Goal: Task Accomplishment & Management: Use online tool/utility

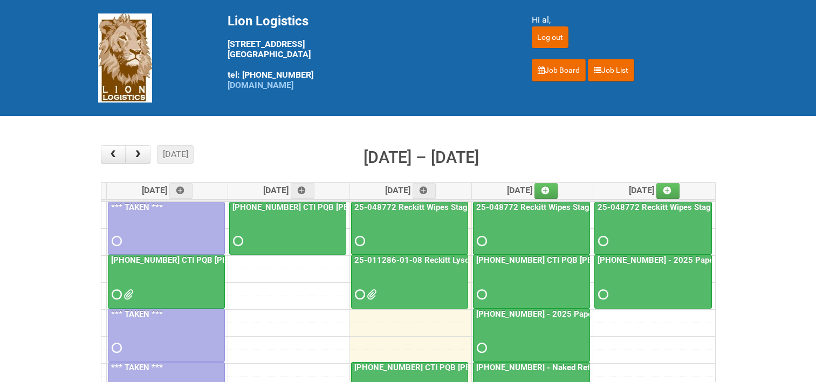
scroll to position [108, 0]
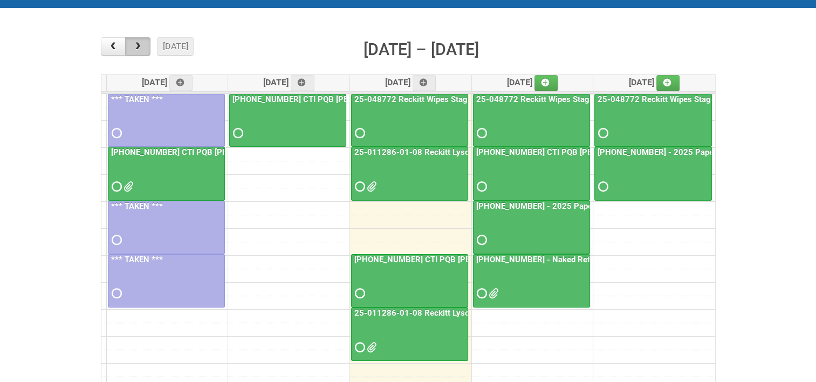
click at [143, 46] on button "button" at bounding box center [137, 46] width 25 height 18
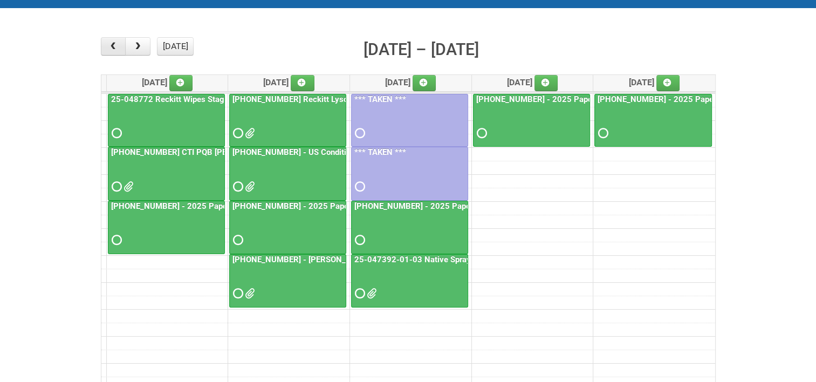
click at [116, 51] on button "button" at bounding box center [113, 46] width 25 height 18
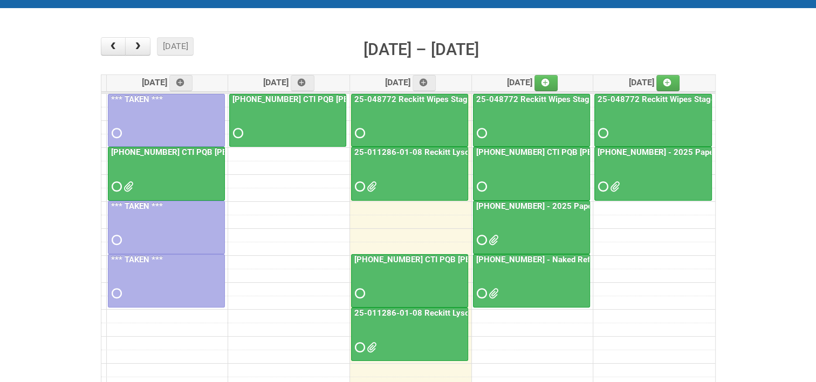
click at [427, 148] on link "25-011286-01-08 Reckitt Lysol Laundry Scented - photos for QC" at bounding box center [472, 152] width 240 height 10
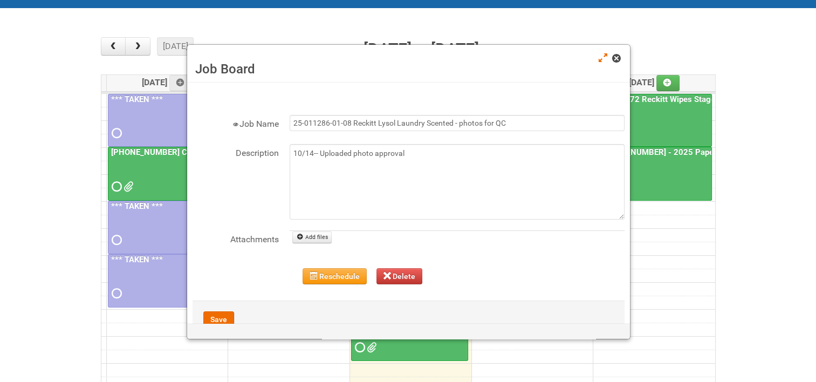
click at [621, 54] on link at bounding box center [617, 59] width 10 height 13
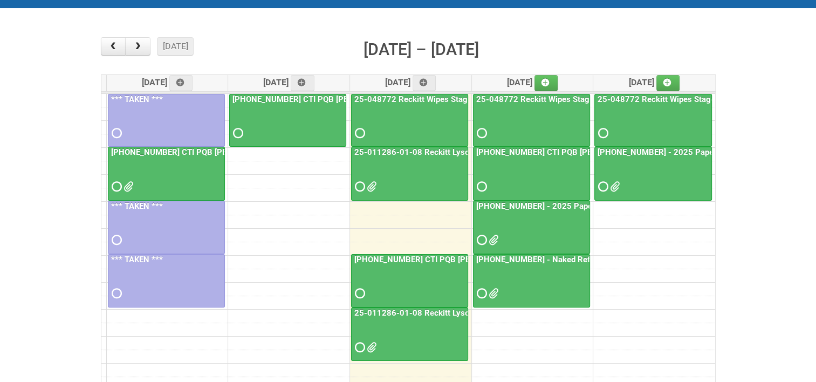
click at [421, 148] on link "25-011286-01-08 Reckitt Lysol Laundry Scented - photos for QC" at bounding box center [472, 152] width 240 height 10
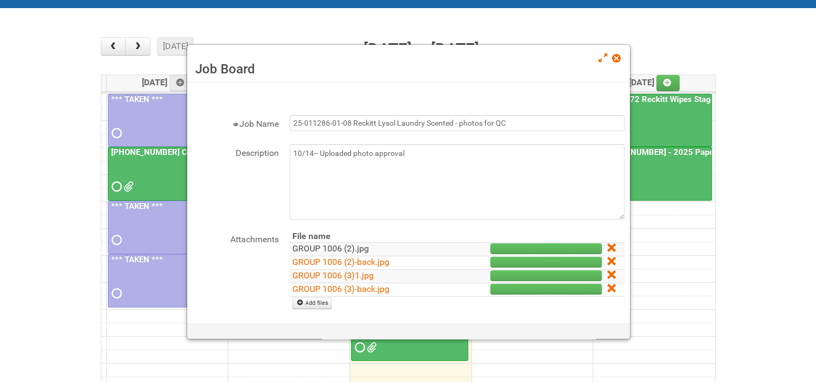
click at [328, 247] on link "GROUP 1006 (2).jpg" at bounding box center [330, 248] width 77 height 10
click at [328, 259] on link "GROUP 1006 (2)-back.jpg" at bounding box center [340, 262] width 97 height 10
click at [336, 273] on link "GROUP 1006 (3)1.jpg" at bounding box center [332, 275] width 81 height 10
click at [331, 285] on link "GROUP 1006 (3)-back.jpg" at bounding box center [340, 289] width 97 height 10
click at [607, 285] on icon at bounding box center [611, 288] width 8 height 8
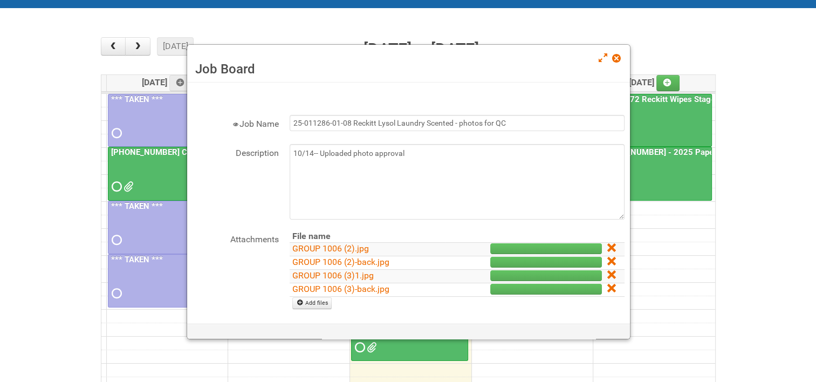
scroll to position [0, 0]
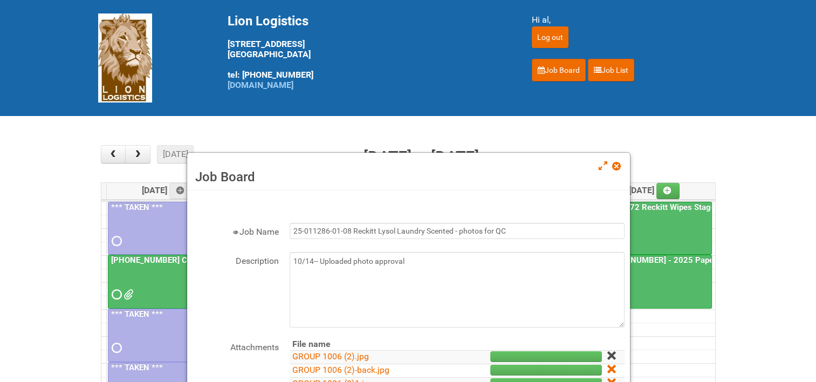
click at [607, 352] on icon at bounding box center [611, 356] width 8 height 8
click at [607, 353] on icon at bounding box center [611, 356] width 8 height 8
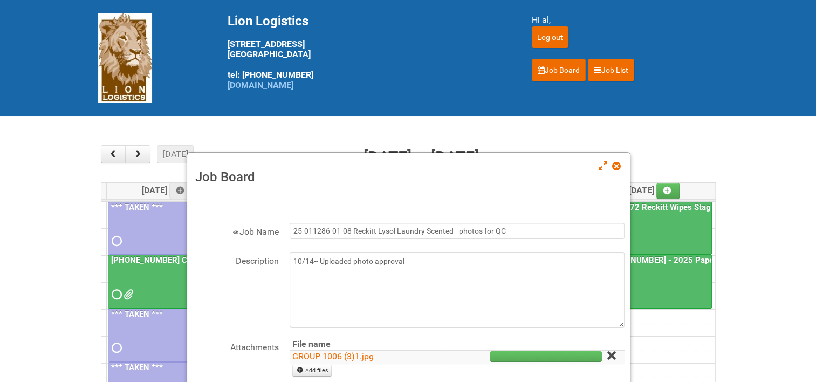
click at [607, 352] on icon at bounding box center [611, 356] width 8 height 8
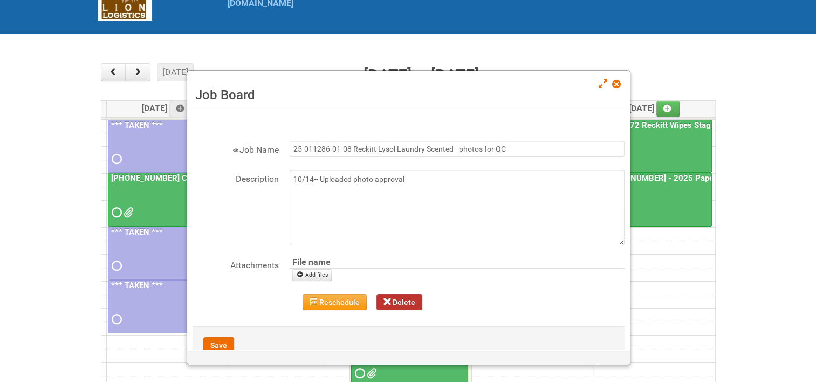
scroll to position [108, 0]
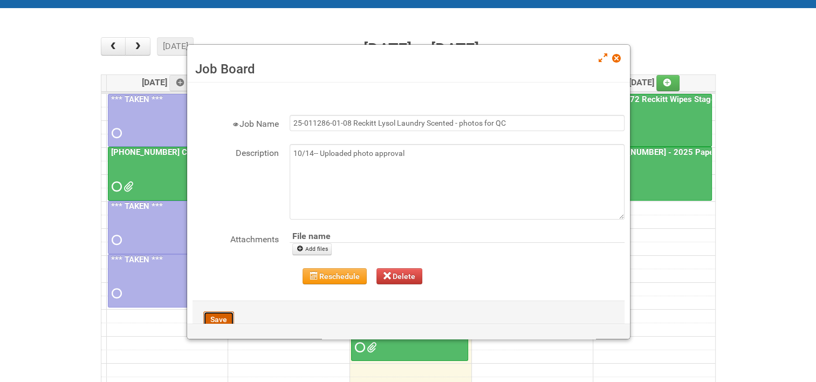
click at [222, 317] on button "Save" at bounding box center [218, 319] width 31 height 16
